Goal: Information Seeking & Learning: Learn about a topic

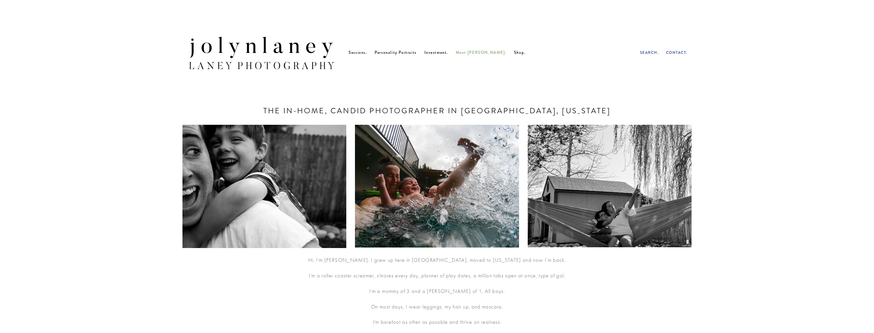
scroll to position [562, 0]
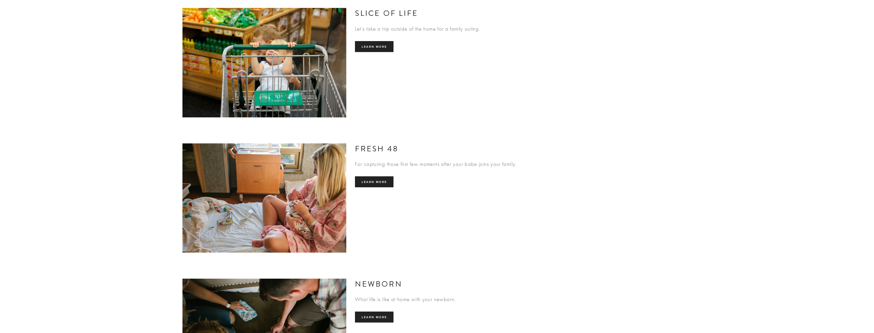
scroll to position [306, 0]
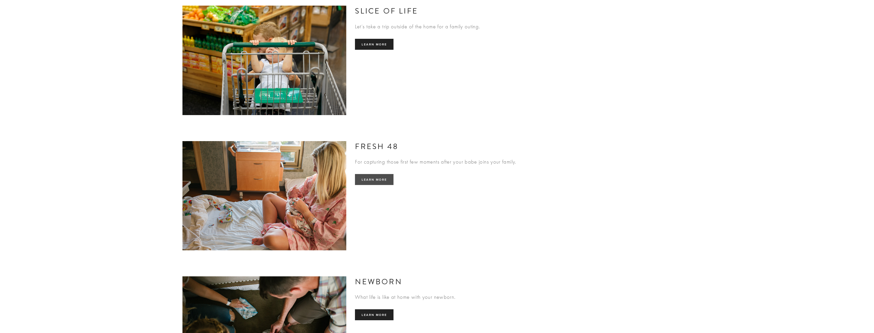
click at [384, 185] on link "Learn more" at bounding box center [374, 179] width 39 height 11
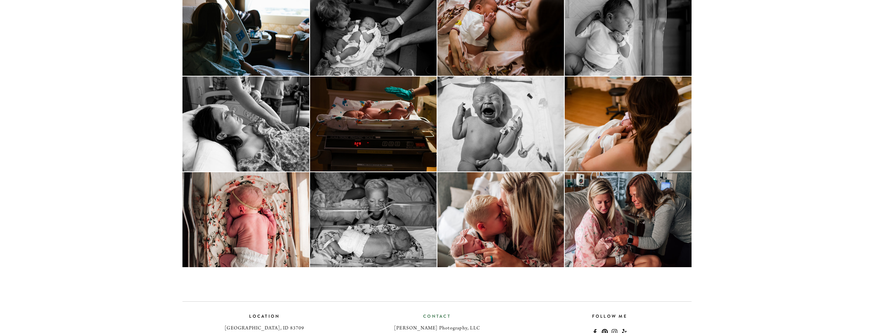
scroll to position [645, 0]
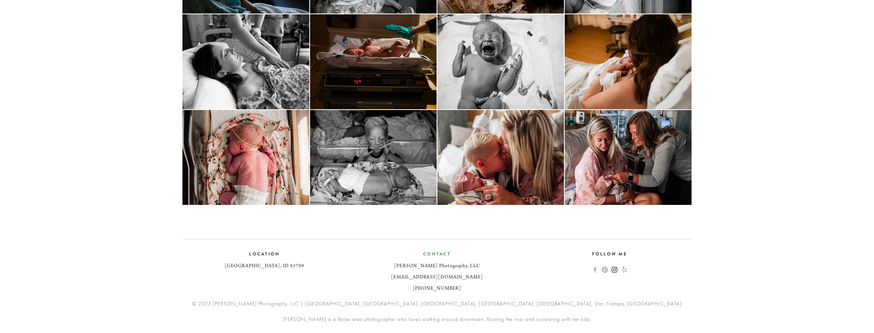
click at [612, 273] on use "Instagram" at bounding box center [615, 270] width 6 height 6
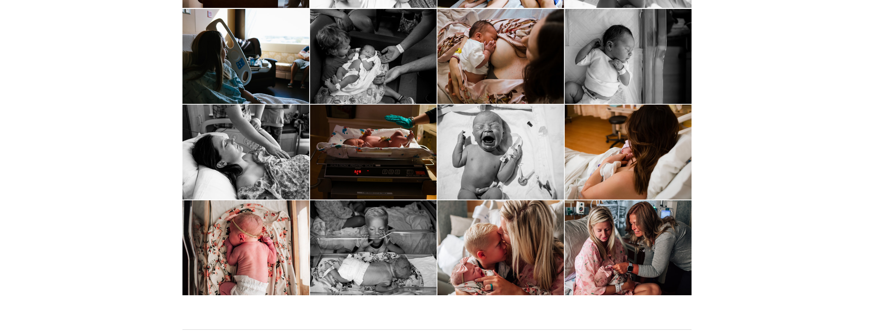
scroll to position [441, 0]
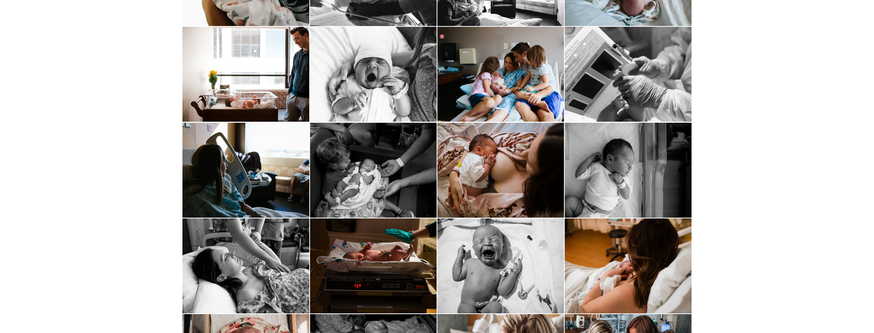
click at [490, 84] on img at bounding box center [501, 74] width 142 height 95
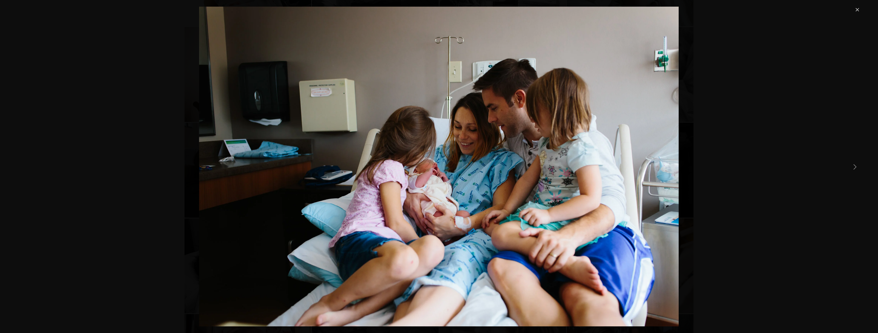
click at [780, 87] on div "Gallery" at bounding box center [439, 167] width 843 height 320
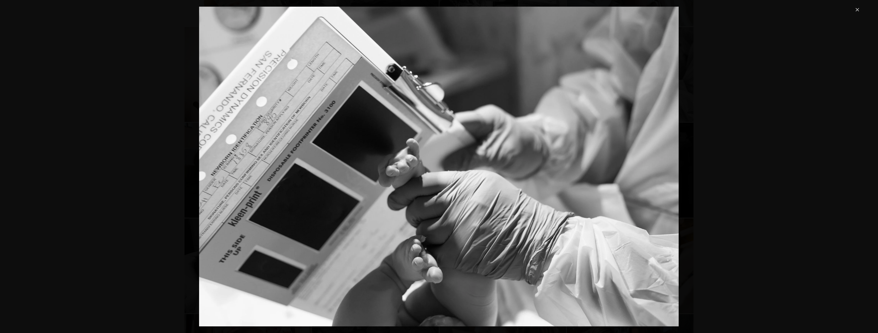
click at [780, 87] on div "Gallery" at bounding box center [439, 167] width 843 height 320
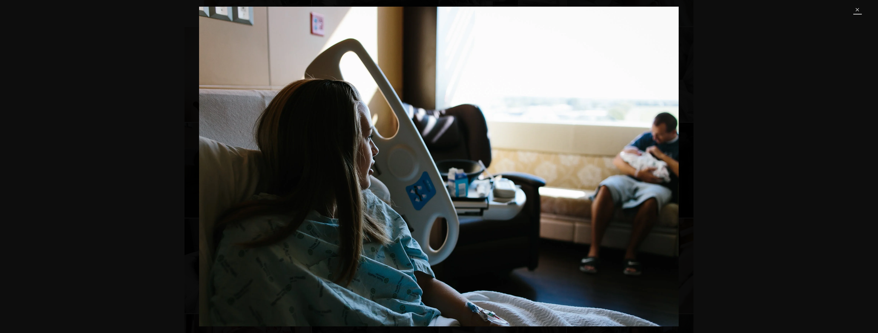
click at [858, 9] on link "Close" at bounding box center [858, 10] width 6 height 6
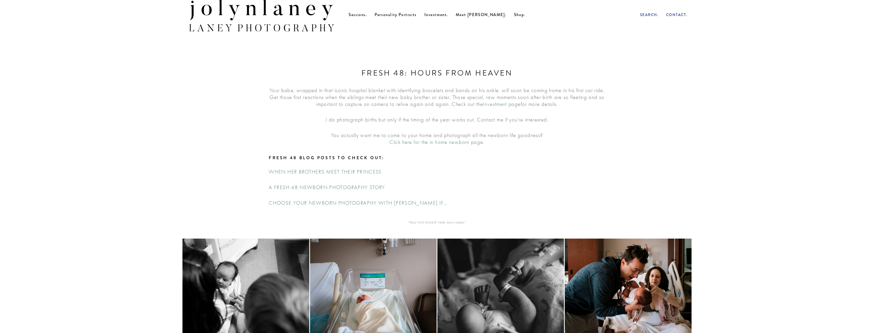
scroll to position [0, 0]
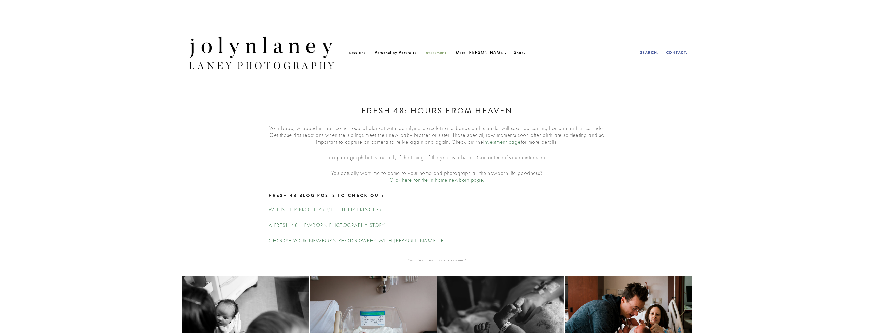
click at [445, 55] on span "Investment." at bounding box center [437, 53] width 24 height 6
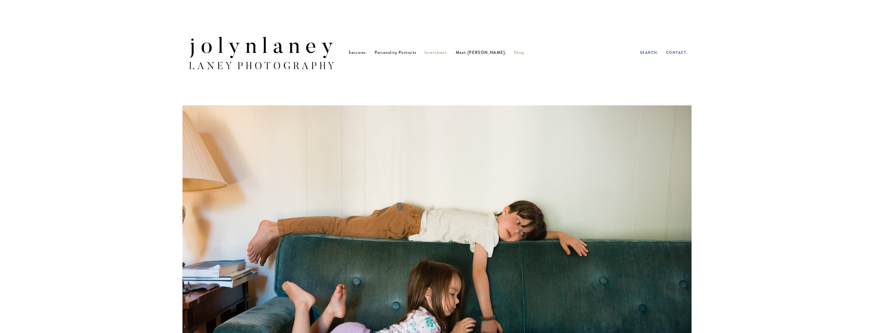
click at [514, 55] on span "Shop." at bounding box center [519, 53] width 11 height 6
